Goal: Find specific page/section: Find specific page/section

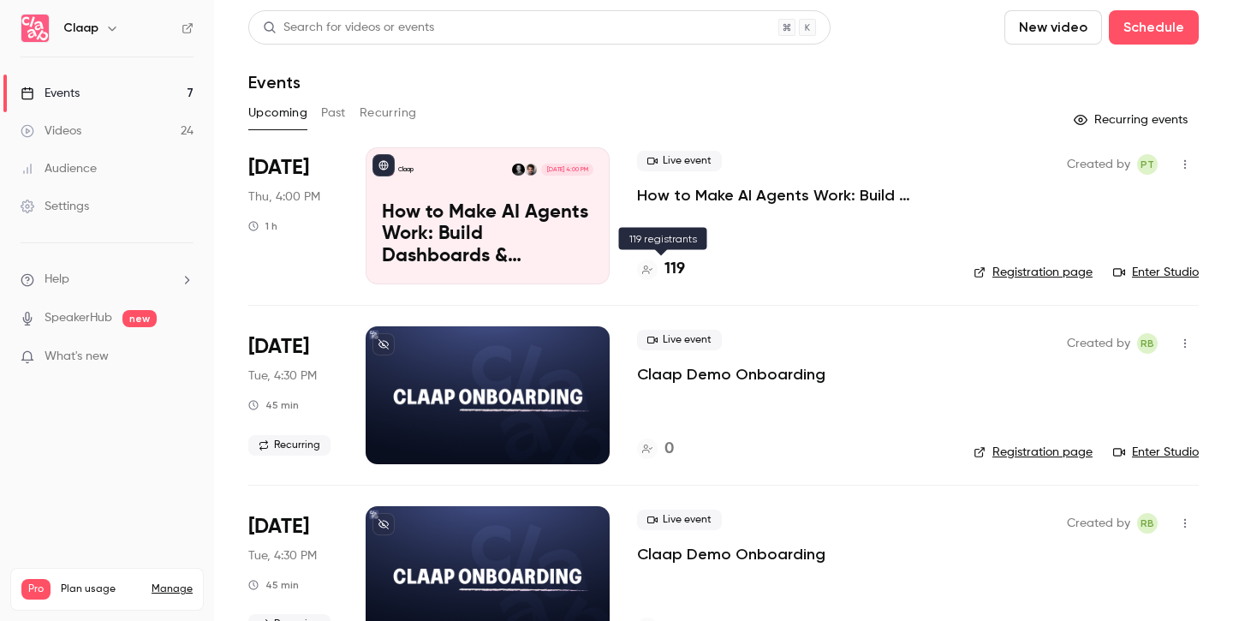
click at [676, 272] on h4 "119" at bounding box center [674, 269] width 21 height 23
